Goal: Navigation & Orientation: Find specific page/section

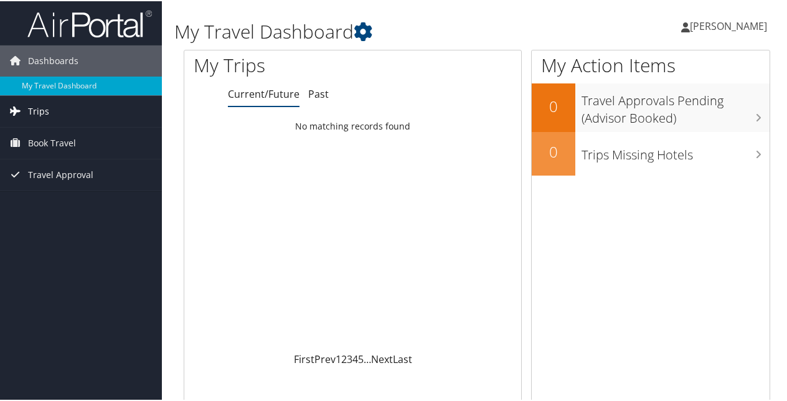
click at [32, 108] on span "Trips" at bounding box center [38, 110] width 21 height 31
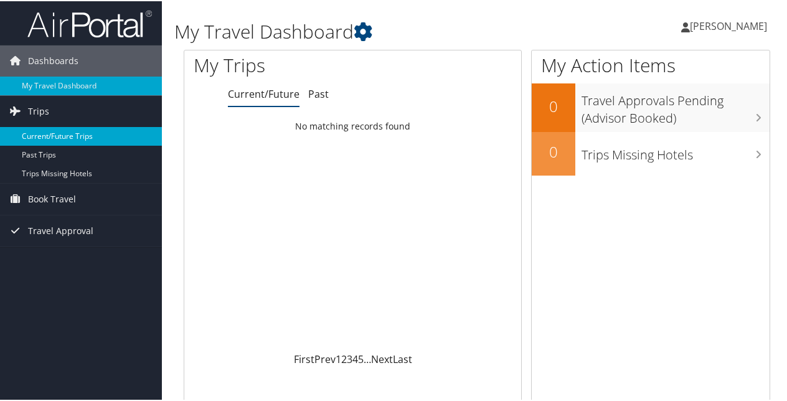
click at [71, 134] on link "Current/Future Trips" at bounding box center [81, 135] width 162 height 19
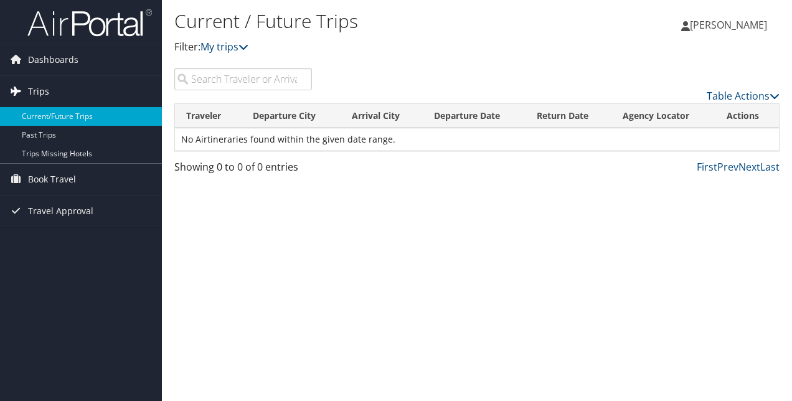
click at [40, 88] on span "Trips" at bounding box center [38, 91] width 21 height 31
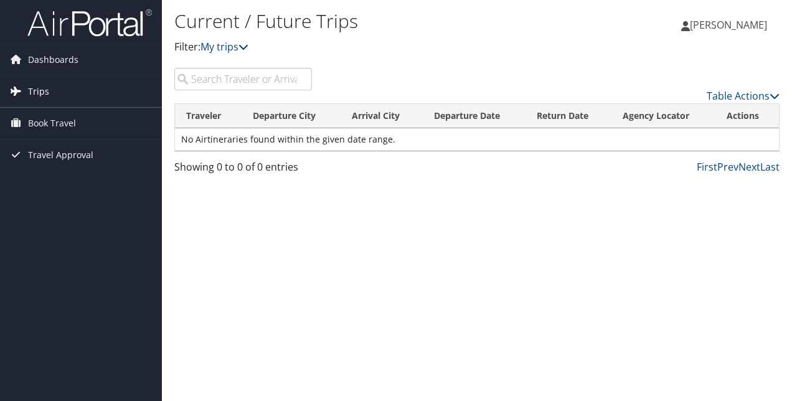
click at [40, 88] on span "Trips" at bounding box center [38, 91] width 21 height 31
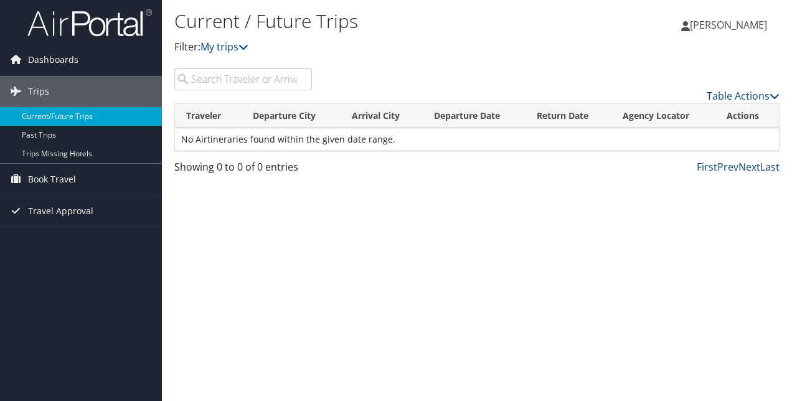
click at [331, 263] on div "Current / Future Trips Filter: My trips Andrew Ostrowski Andrew Ostrowski My Se…" at bounding box center [477, 200] width 630 height 401
click at [72, 173] on span "Book Travel" at bounding box center [52, 179] width 48 height 31
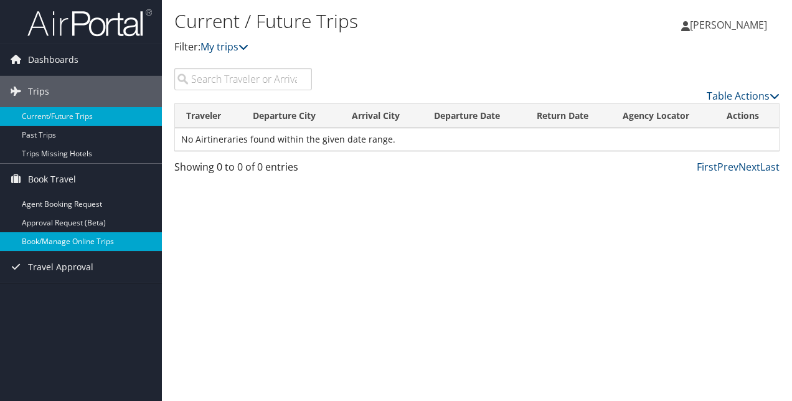
click at [89, 235] on link "Book/Manage Online Trips" at bounding box center [81, 241] width 162 height 19
click at [56, 116] on link "Current/Future Trips" at bounding box center [81, 116] width 162 height 19
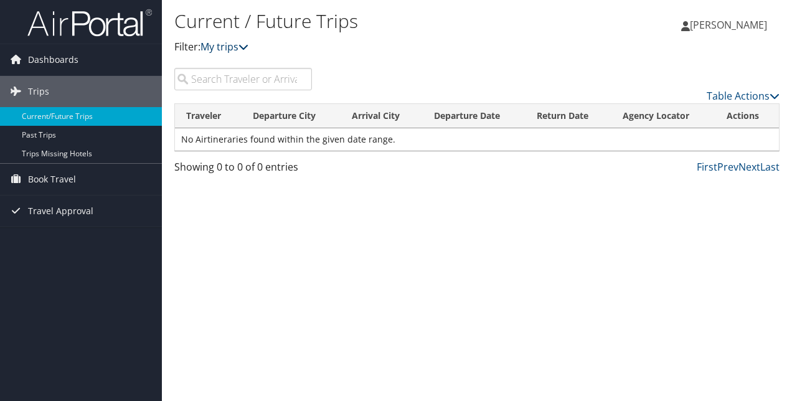
click at [231, 46] on link "My trips" at bounding box center [225, 47] width 48 height 14
click at [245, 46] on icon at bounding box center [244, 47] width 10 height 10
